Goal: Browse casually

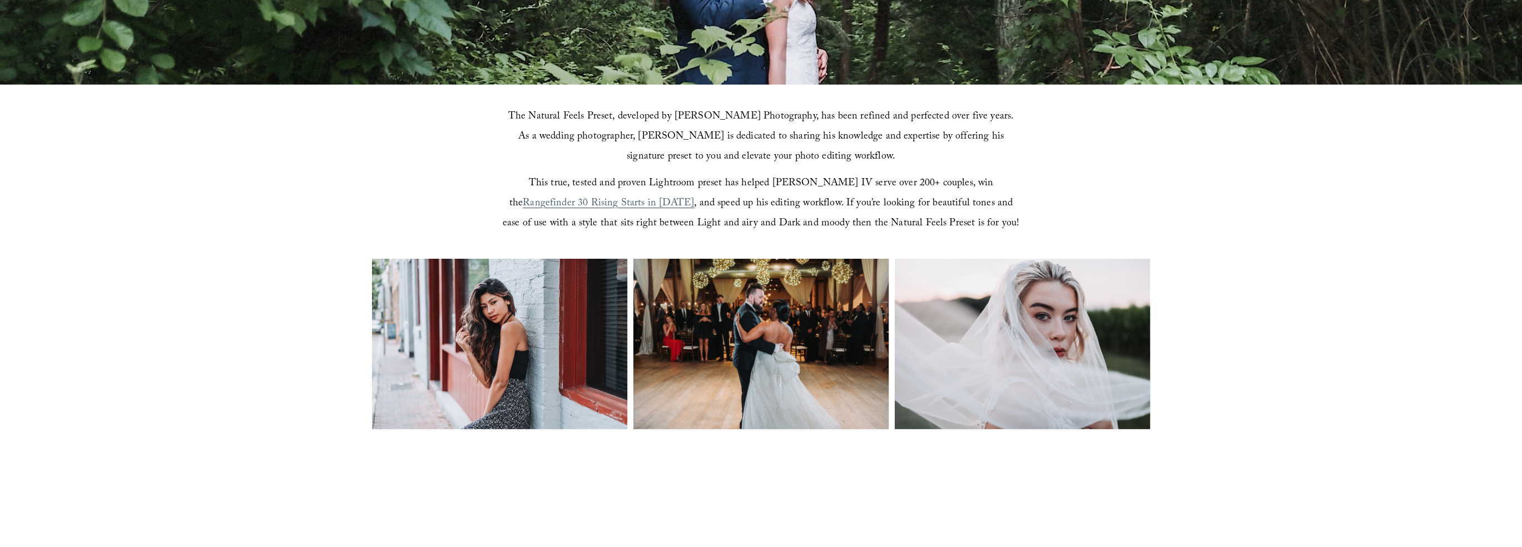
scroll to position [334, 0]
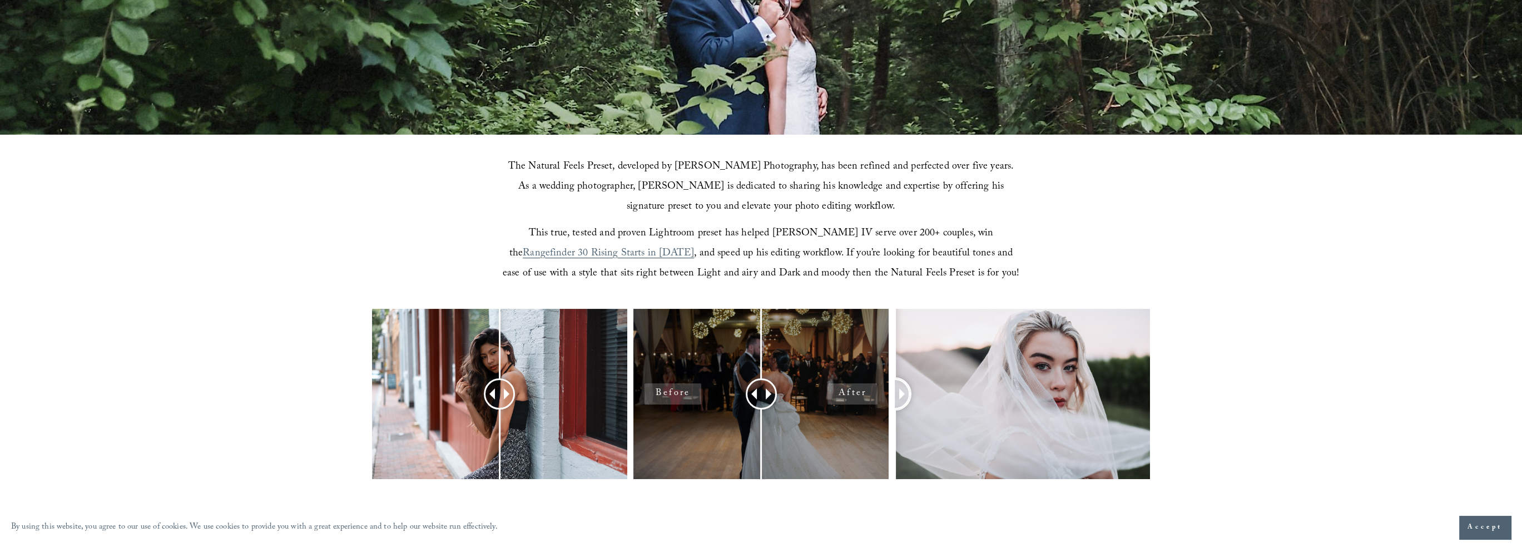
drag, startPoint x: 1023, startPoint y: 396, endPoint x: 858, endPoint y: 370, distance: 167.2
click at [858, 370] on div at bounding box center [761, 409] width 1522 height 200
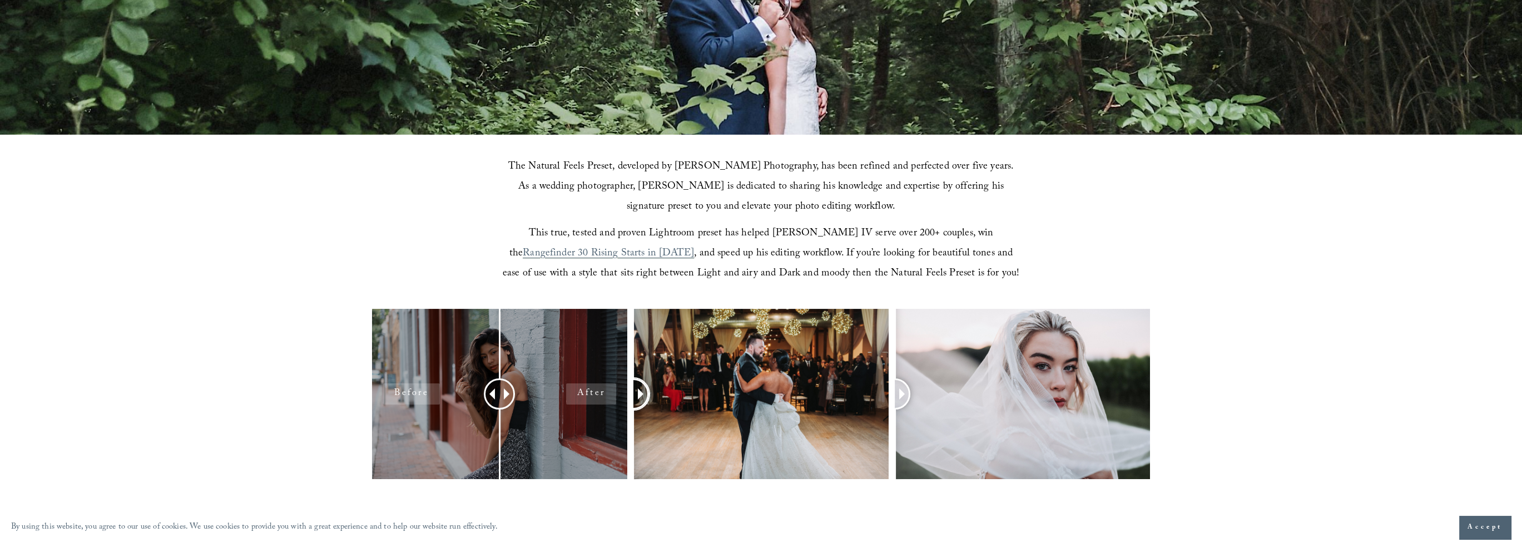
drag, startPoint x: 765, startPoint y: 386, endPoint x: 598, endPoint y: 360, distance: 168.9
click at [599, 360] on div at bounding box center [761, 409] width 1522 height 200
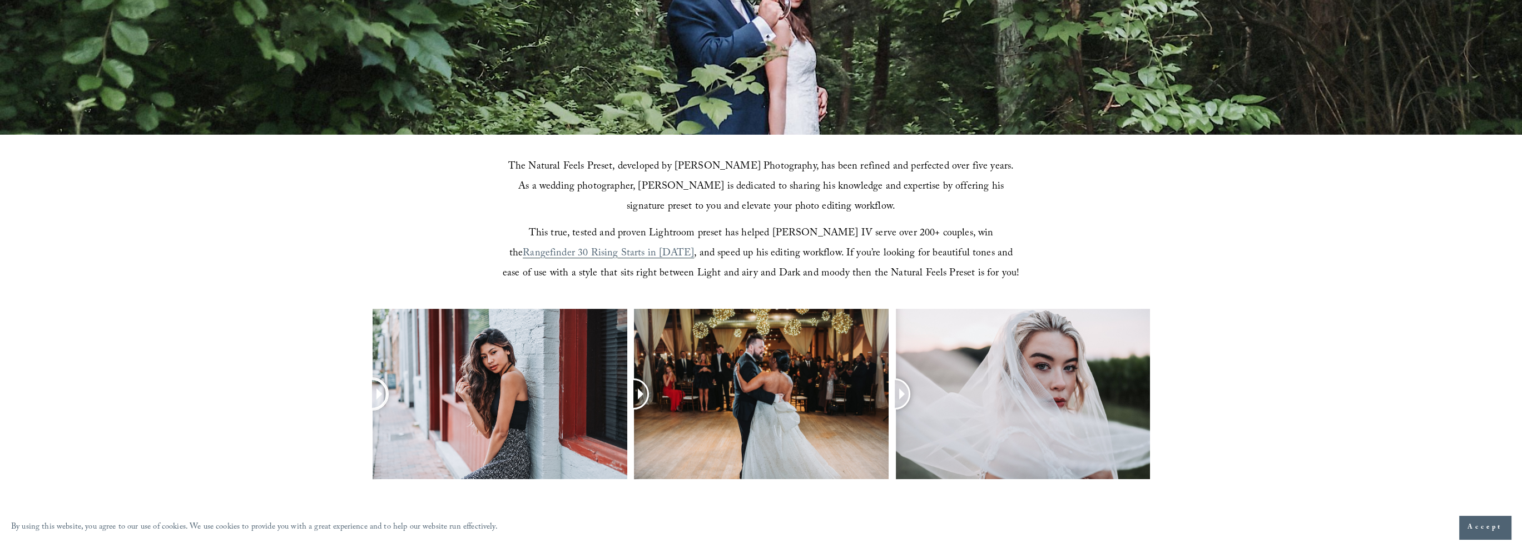
drag, startPoint x: 503, startPoint y: 389, endPoint x: 323, endPoint y: 373, distance: 181.4
click at [323, 373] on div at bounding box center [761, 409] width 1522 height 200
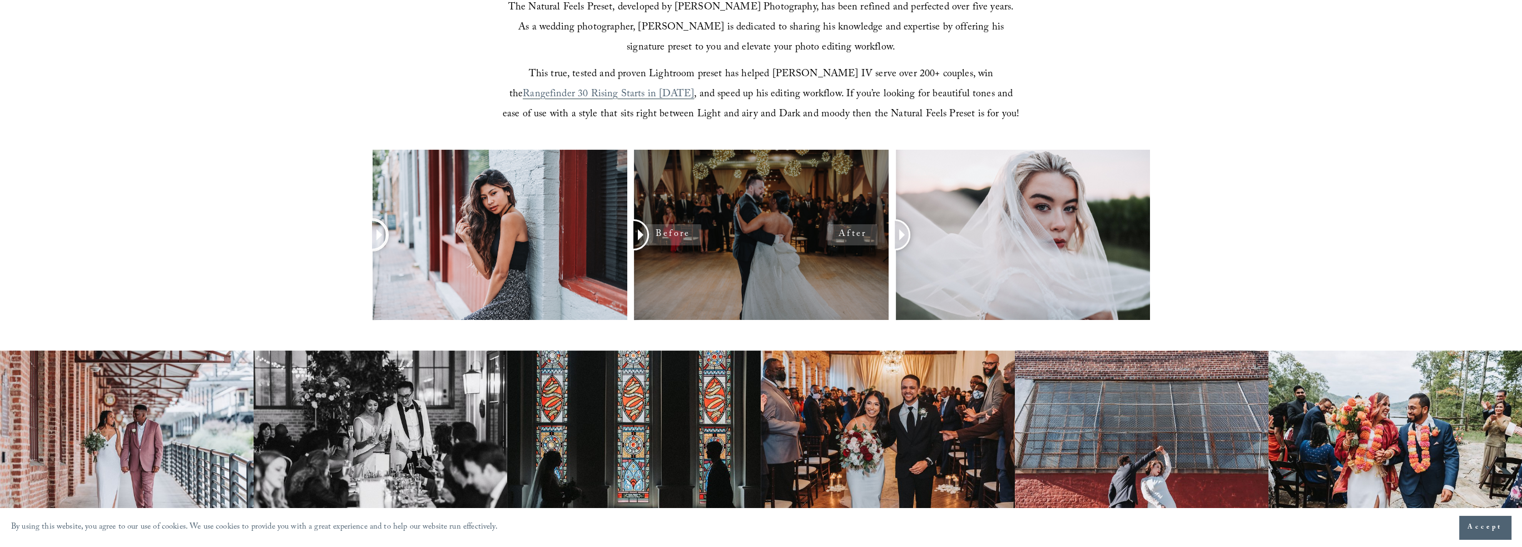
scroll to position [723, 0]
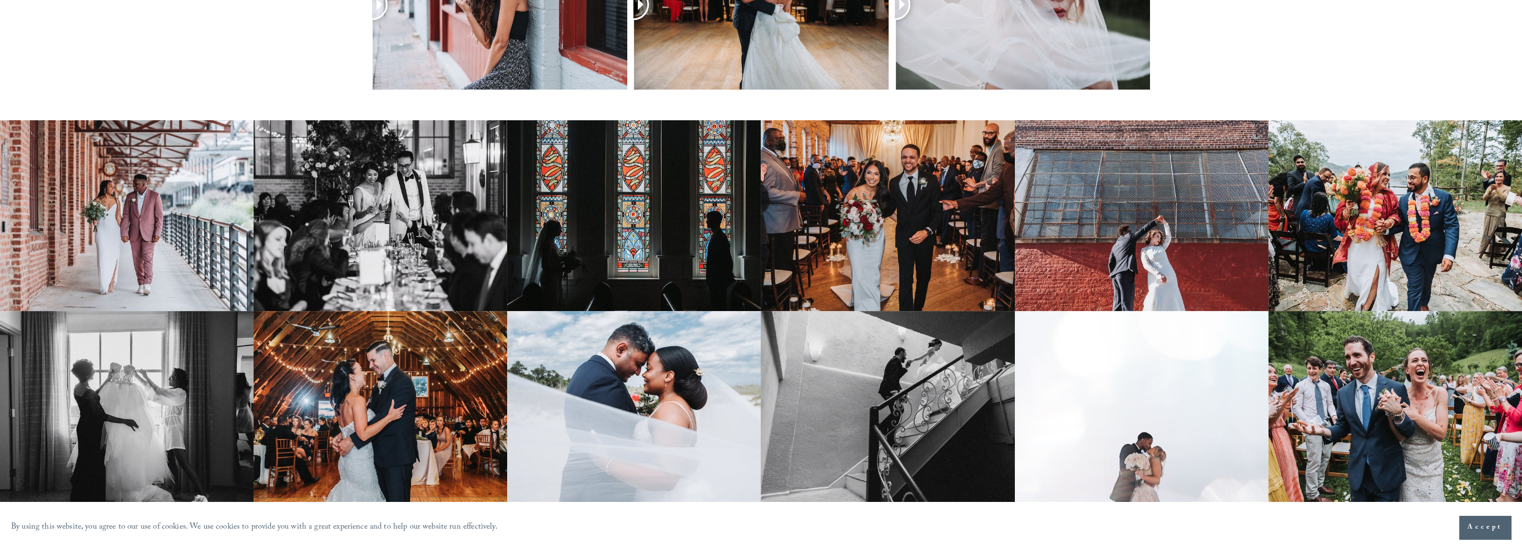
click at [1400, 232] on img at bounding box center [1395, 215] width 254 height 191
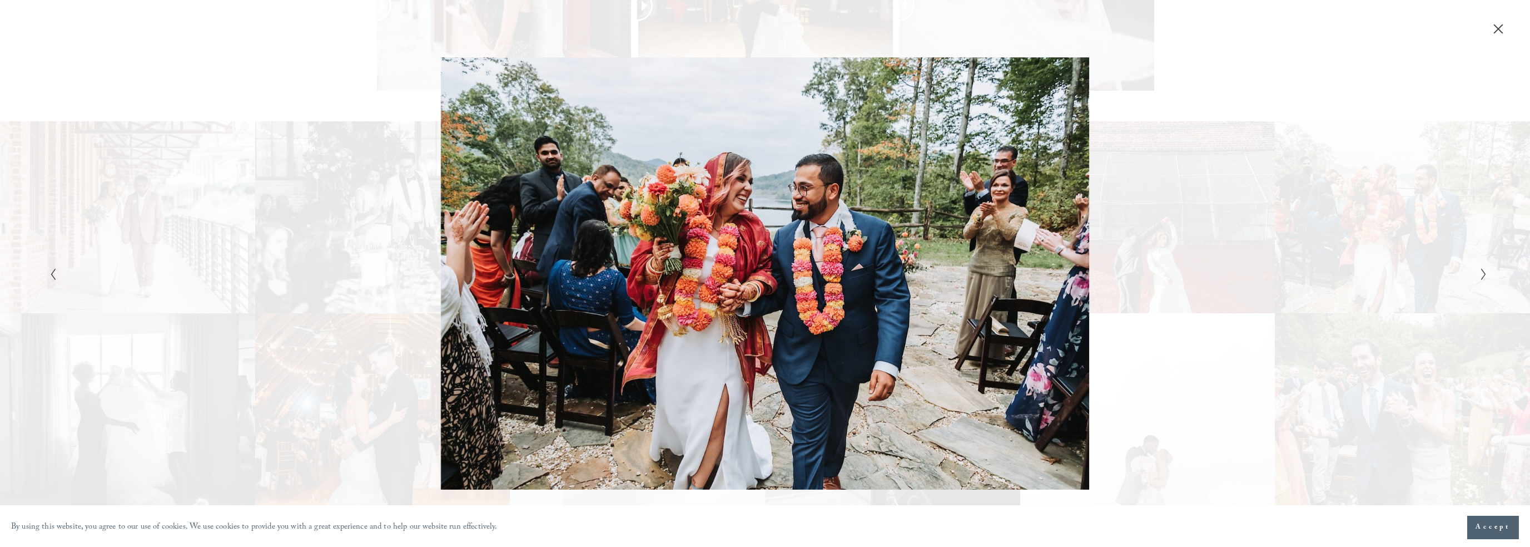
click at [1500, 29] on icon "Close" at bounding box center [1498, 28] width 11 height 11
